Goal: Book appointment/travel/reservation

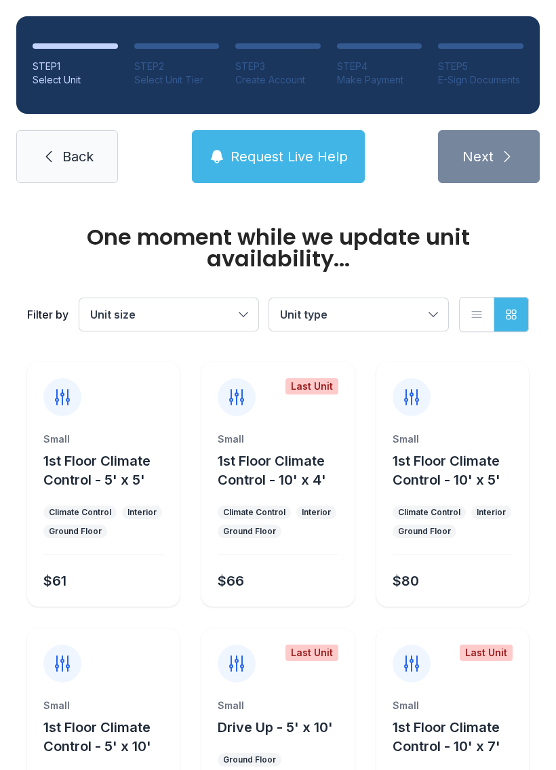
click at [216, 316] on span "Unit size" at bounding box center [162, 314] width 144 height 16
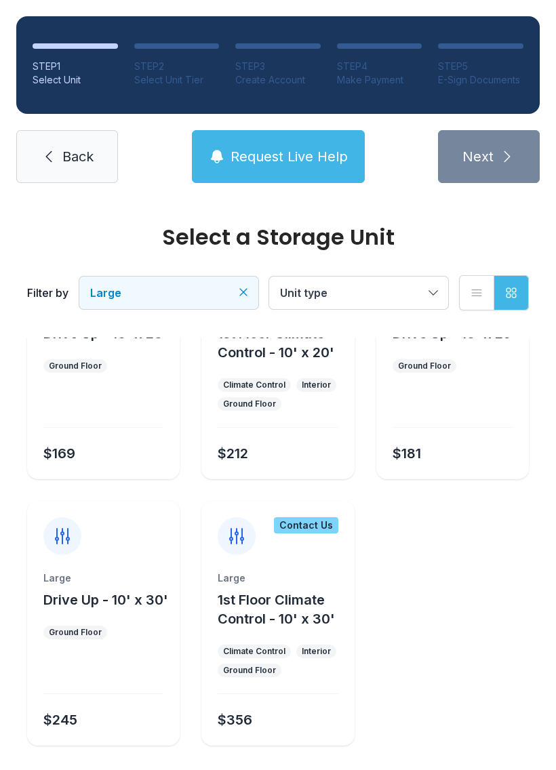
scroll to position [106, 0]
click at [120, 645] on div "Large Drive Up - 10' x 30' Ground Floor $245" at bounding box center [103, 658] width 153 height 174
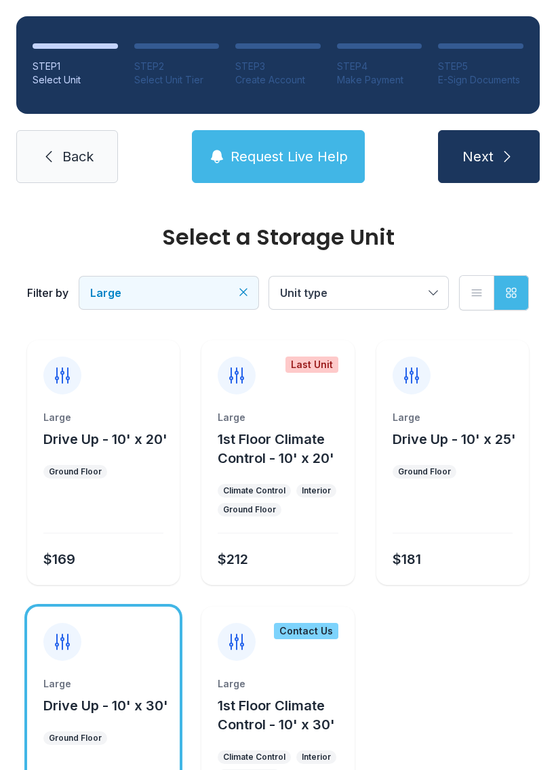
scroll to position [-1, 0]
click at [300, 153] on span "Request Live Help" at bounding box center [288, 156] width 117 height 19
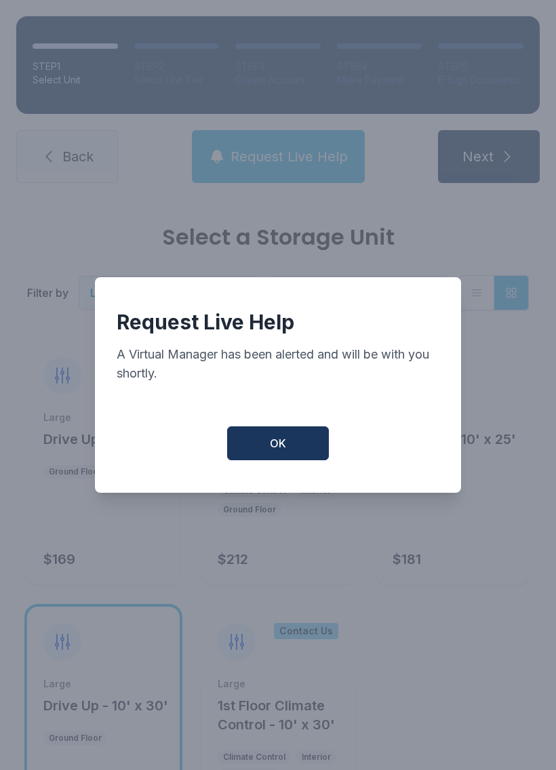
click at [291, 458] on button "OK" at bounding box center [278, 443] width 102 height 34
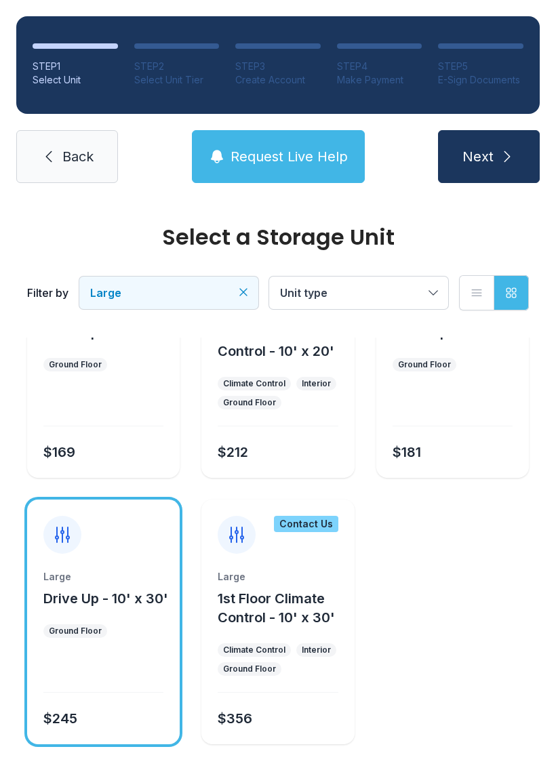
scroll to position [106, 0]
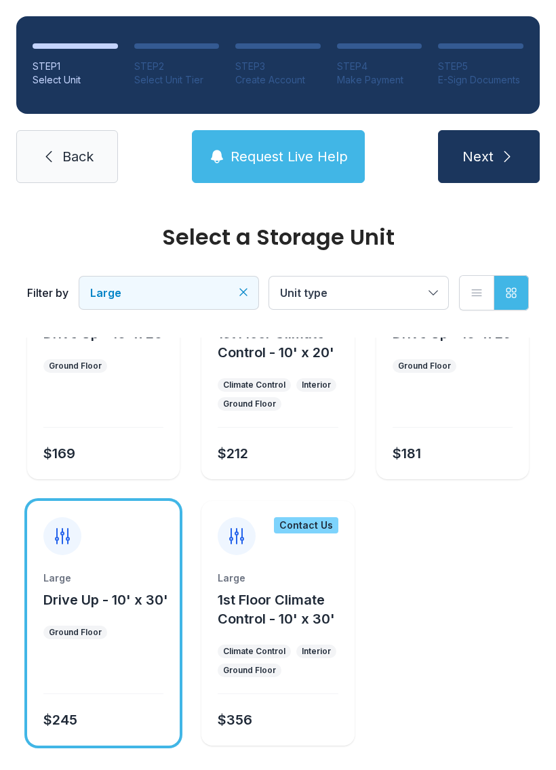
click at [64, 544] on icon at bounding box center [63, 536] width 22 height 22
click at [60, 542] on icon at bounding box center [63, 536] width 22 height 22
click at [125, 664] on div at bounding box center [103, 674] width 120 height 39
click at [516, 171] on button "Next" at bounding box center [489, 156] width 102 height 53
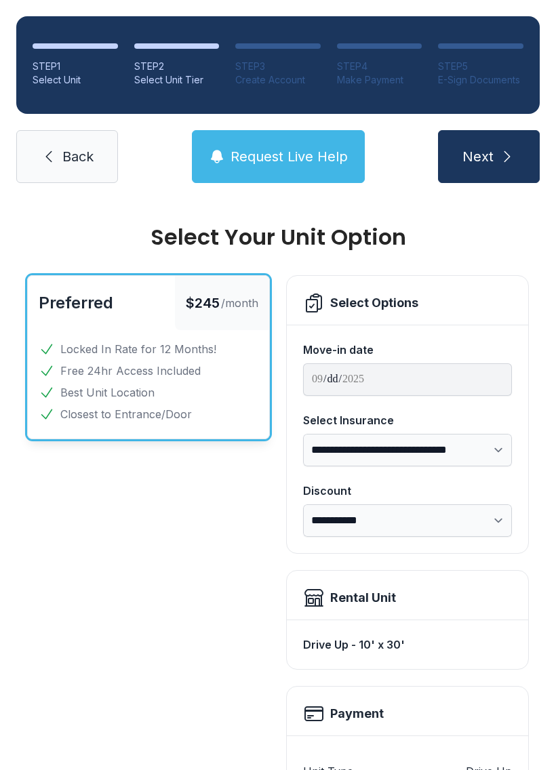
click at [69, 169] on link "Back" at bounding box center [67, 156] width 102 height 53
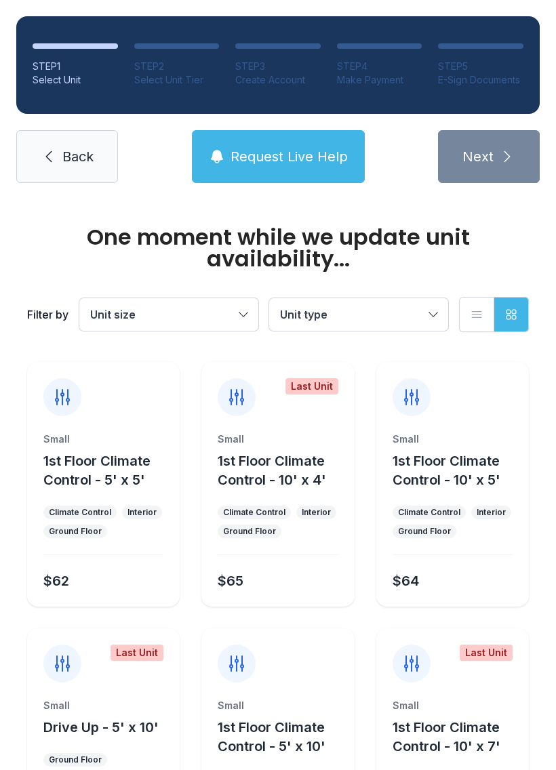
click at [84, 145] on link "Back" at bounding box center [67, 156] width 102 height 53
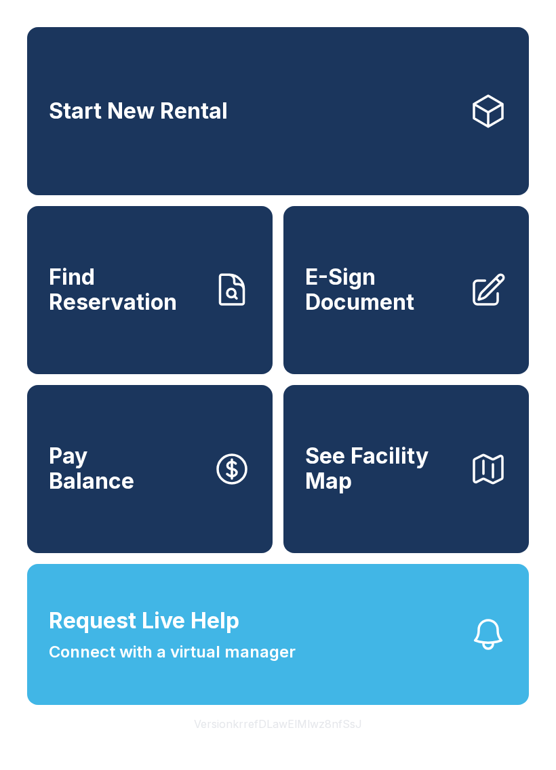
click at [296, 653] on button "Request Live Help Connect with a virtual manager" at bounding box center [278, 634] width 502 height 141
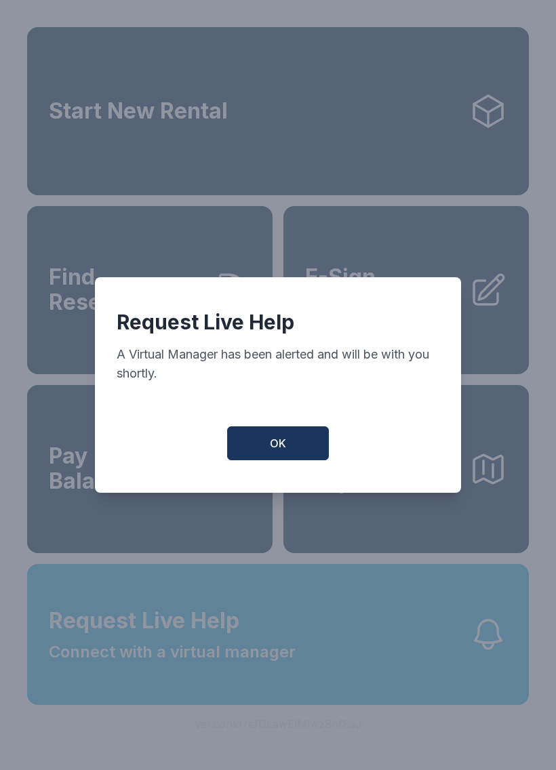
click at [290, 445] on button "OK" at bounding box center [278, 443] width 102 height 34
